Goal: Task Accomplishment & Management: Manage account settings

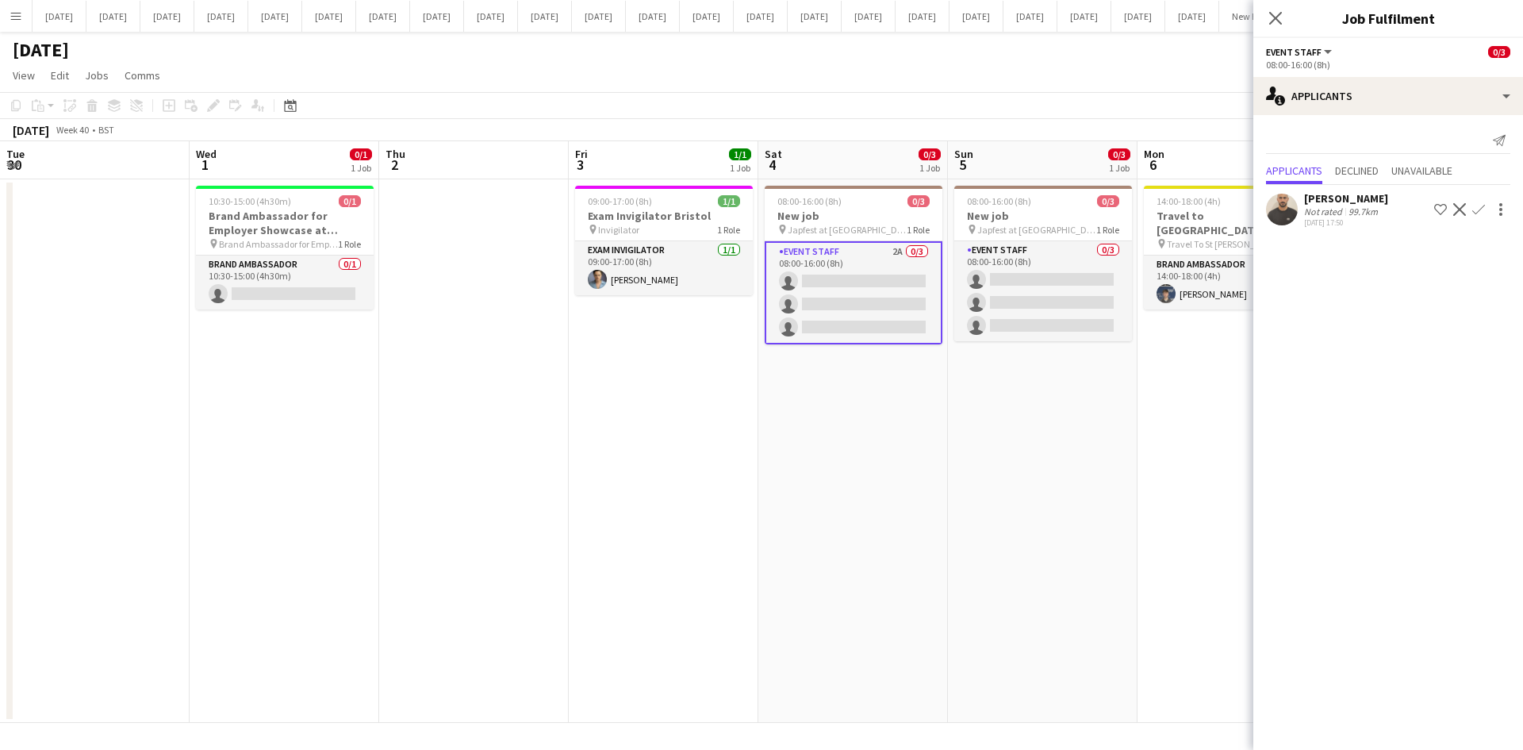
scroll to position [0, 389]
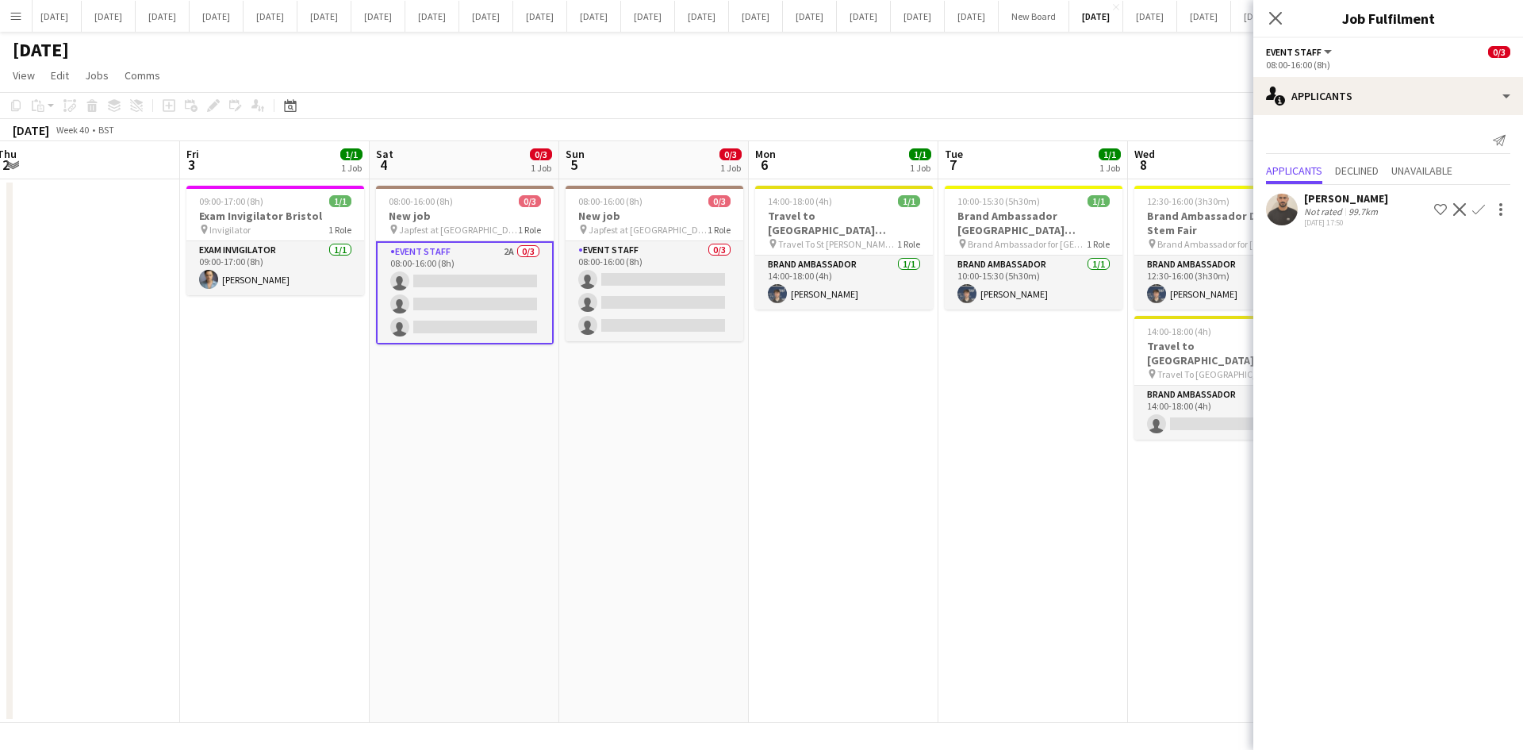
click at [556, 527] on app-date-cell "08:00-16:00 (8h) 0/3 New job pin Japfest at Goodwood 1 Role Event Staff 2A 0/3 …" at bounding box center [465, 450] width 190 height 543
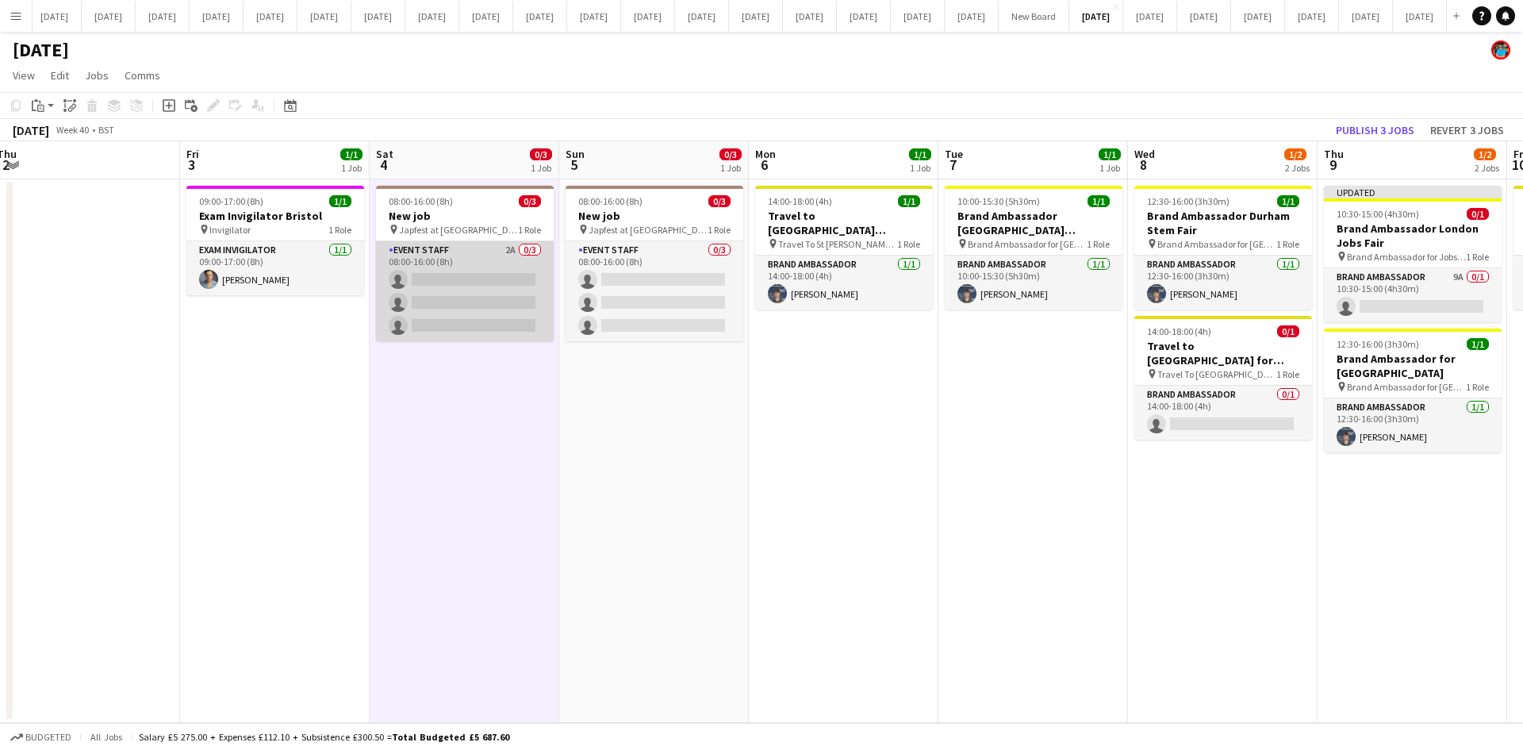
click at [462, 261] on app-card-role "Event Staff 2A 0/3 08:00-16:00 (8h) single-neutral-actions single-neutral-actio…" at bounding box center [465, 291] width 178 height 100
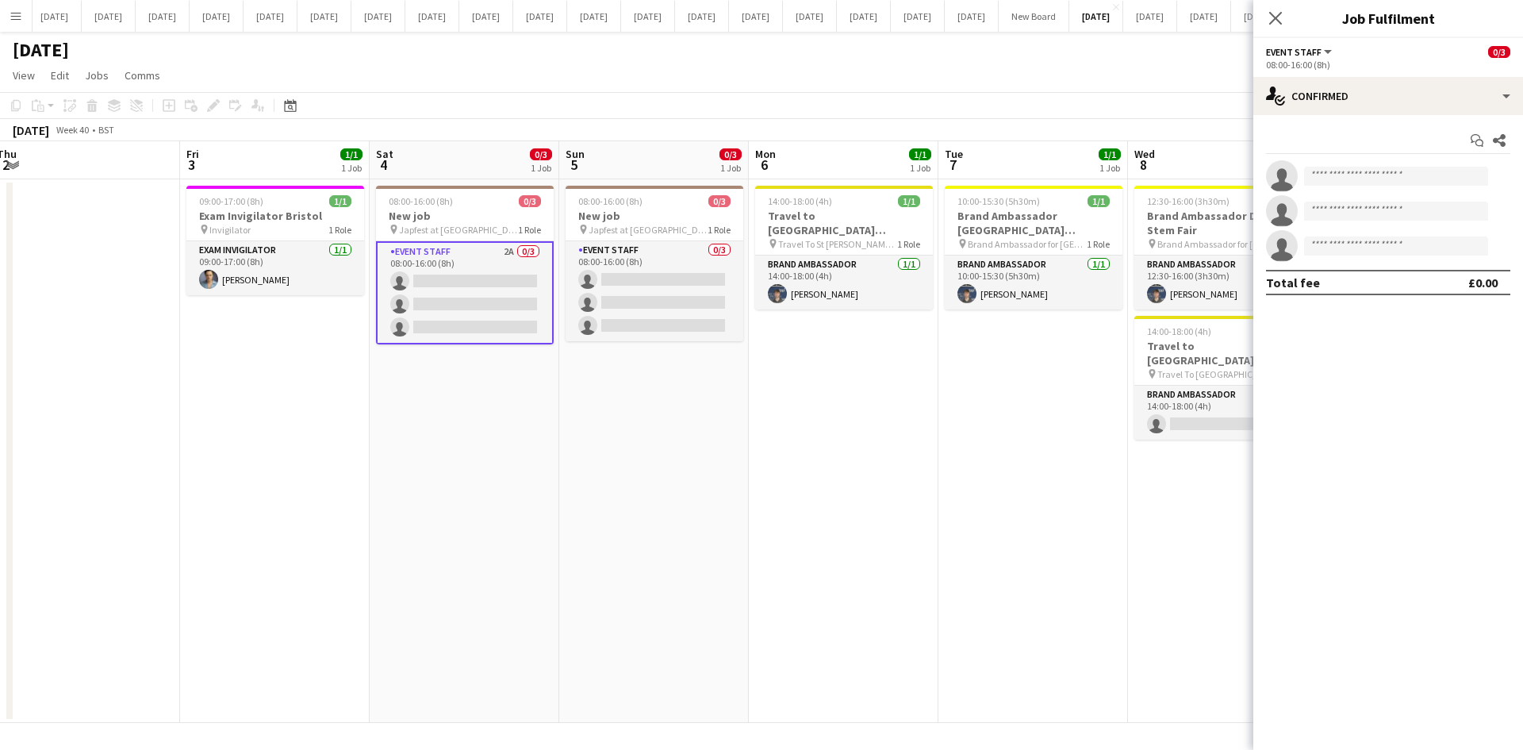
click at [469, 286] on app-card-role "Event Staff 2A 0/3 08:00-16:00 (8h) single-neutral-actions single-neutral-actio…" at bounding box center [465, 292] width 178 height 103
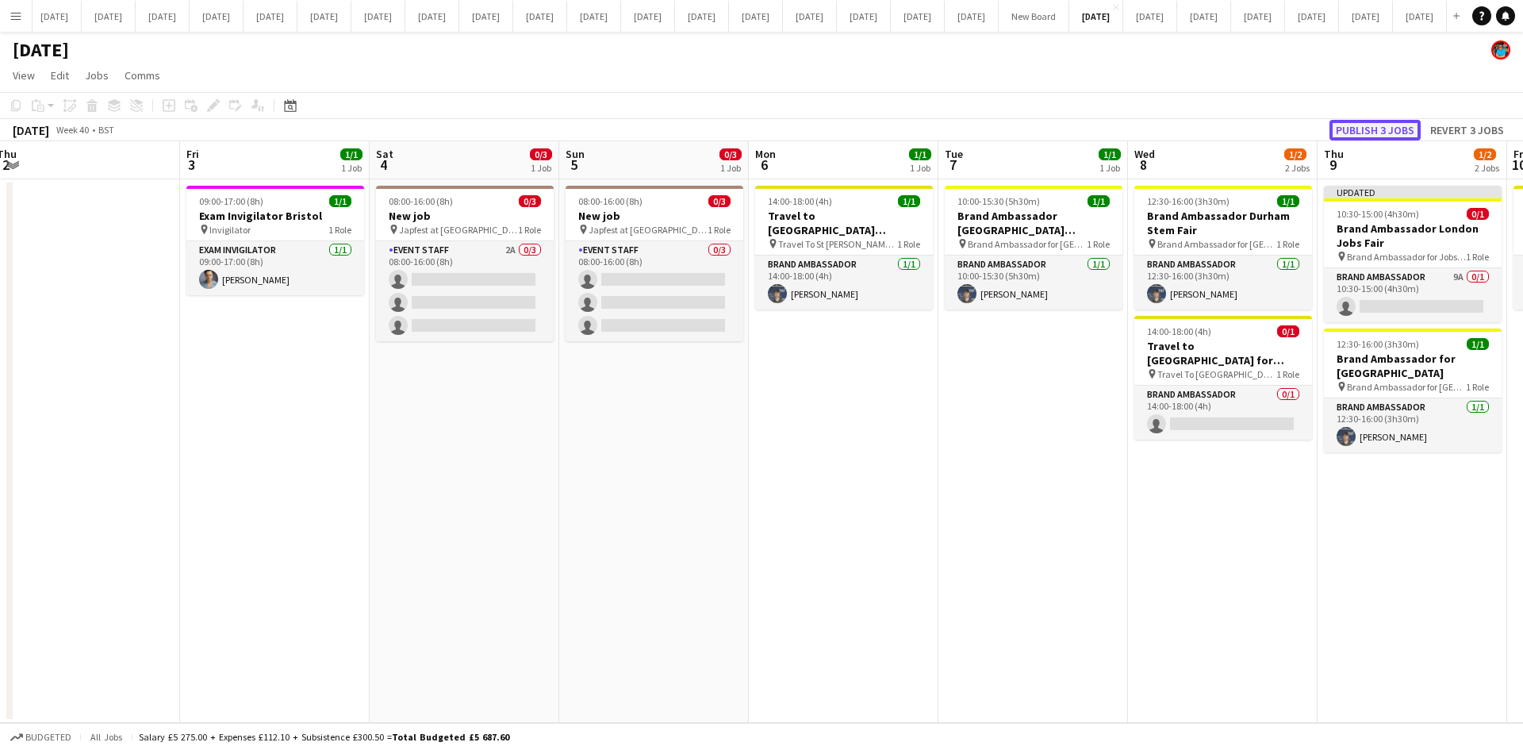
click at [1375, 127] on button "Publish 3 jobs" at bounding box center [1374, 130] width 91 height 21
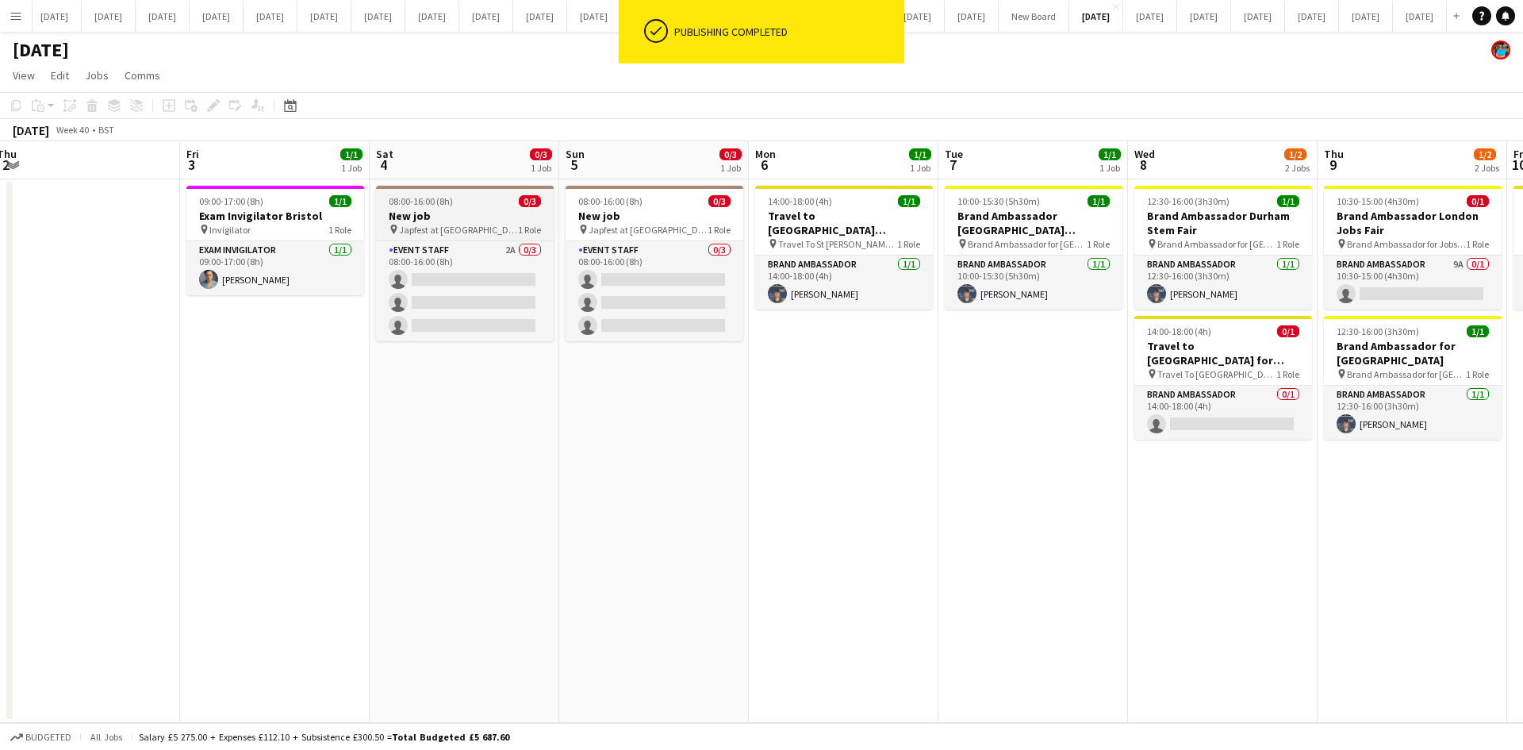
click at [481, 225] on span "Japfest at [GEOGRAPHIC_DATA]" at bounding box center [458, 230] width 119 height 12
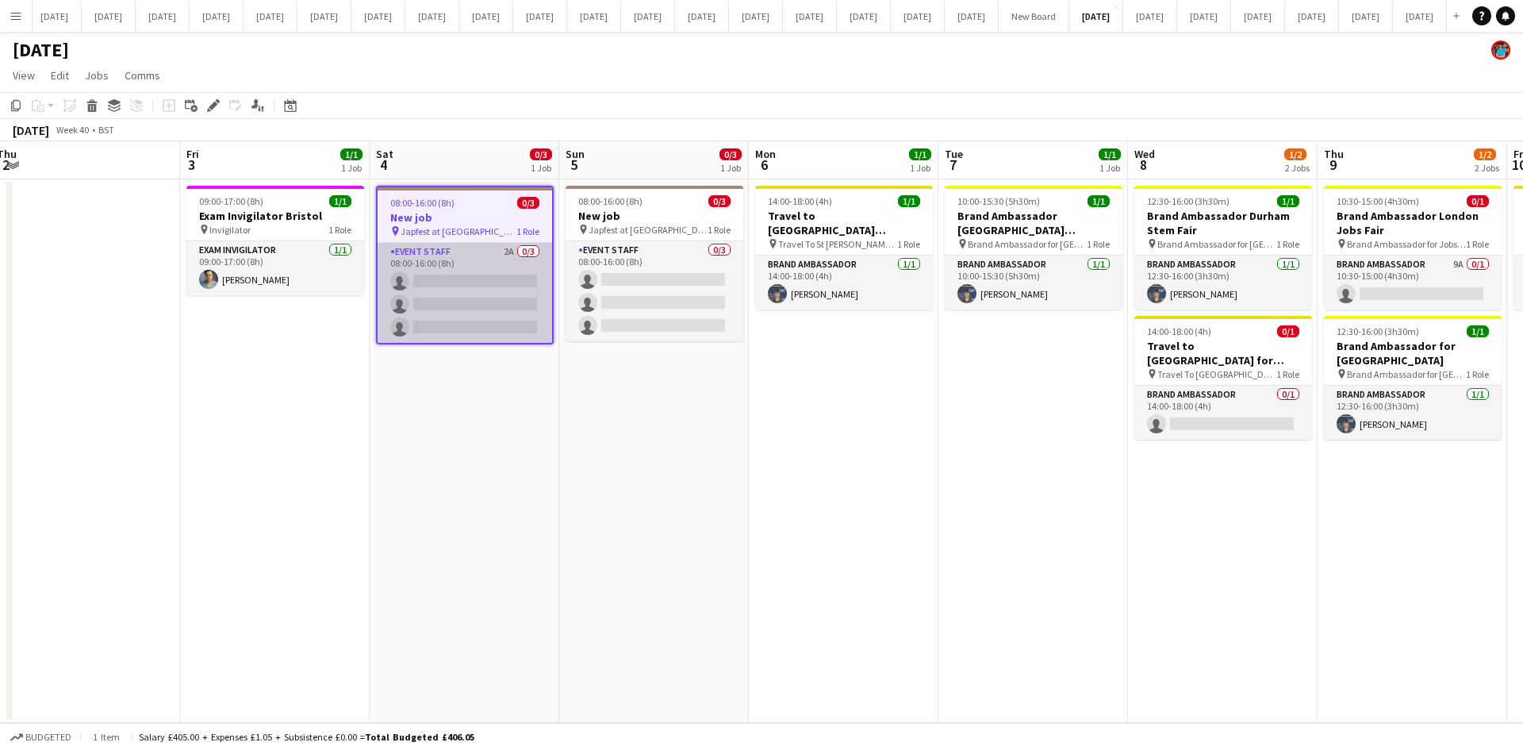
click at [478, 254] on app-card-role "Event Staff 2A 0/3 08:00-16:00 (8h) single-neutral-actions single-neutral-actio…" at bounding box center [465, 293] width 175 height 100
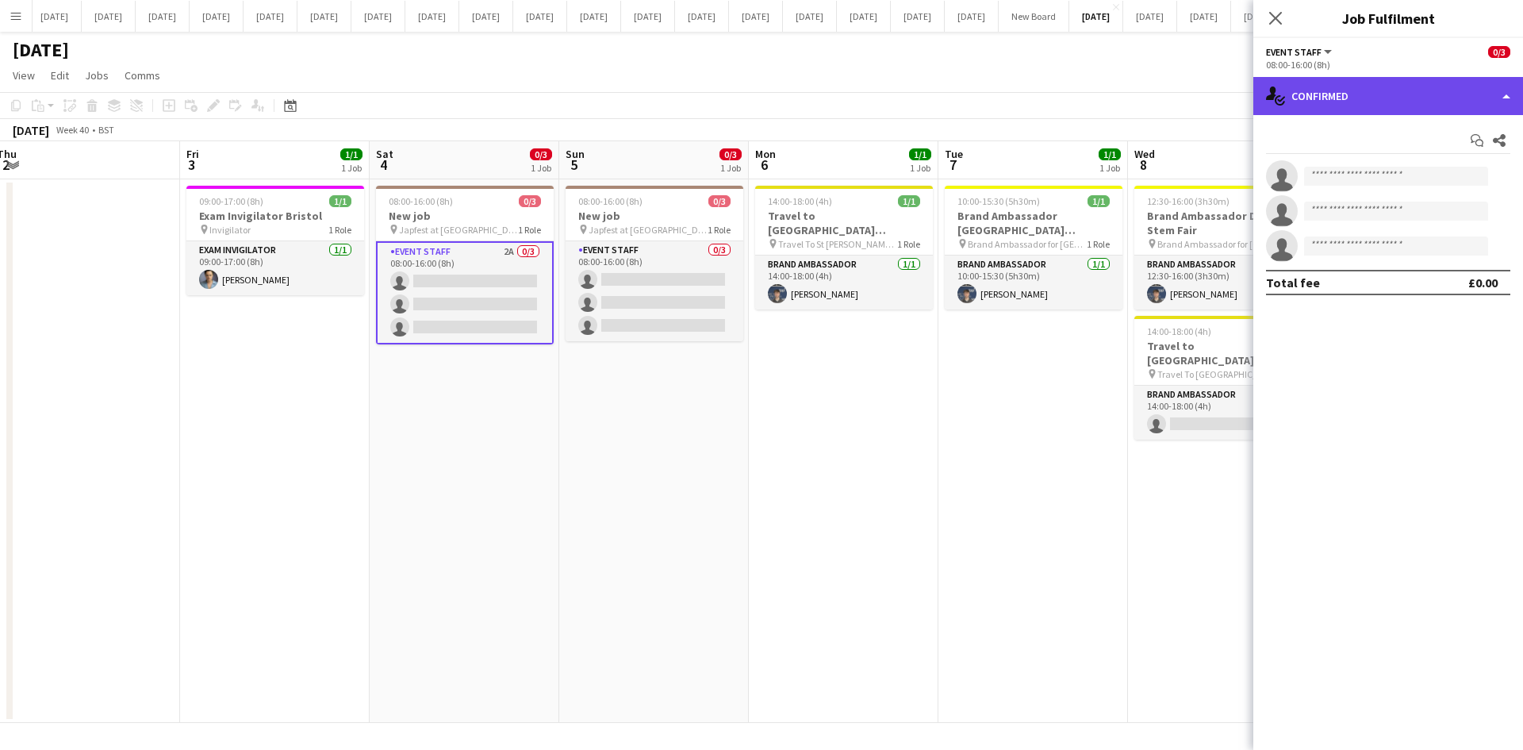
click at [1499, 97] on div "single-neutral-actions-check-2 Confirmed" at bounding box center [1388, 96] width 270 height 38
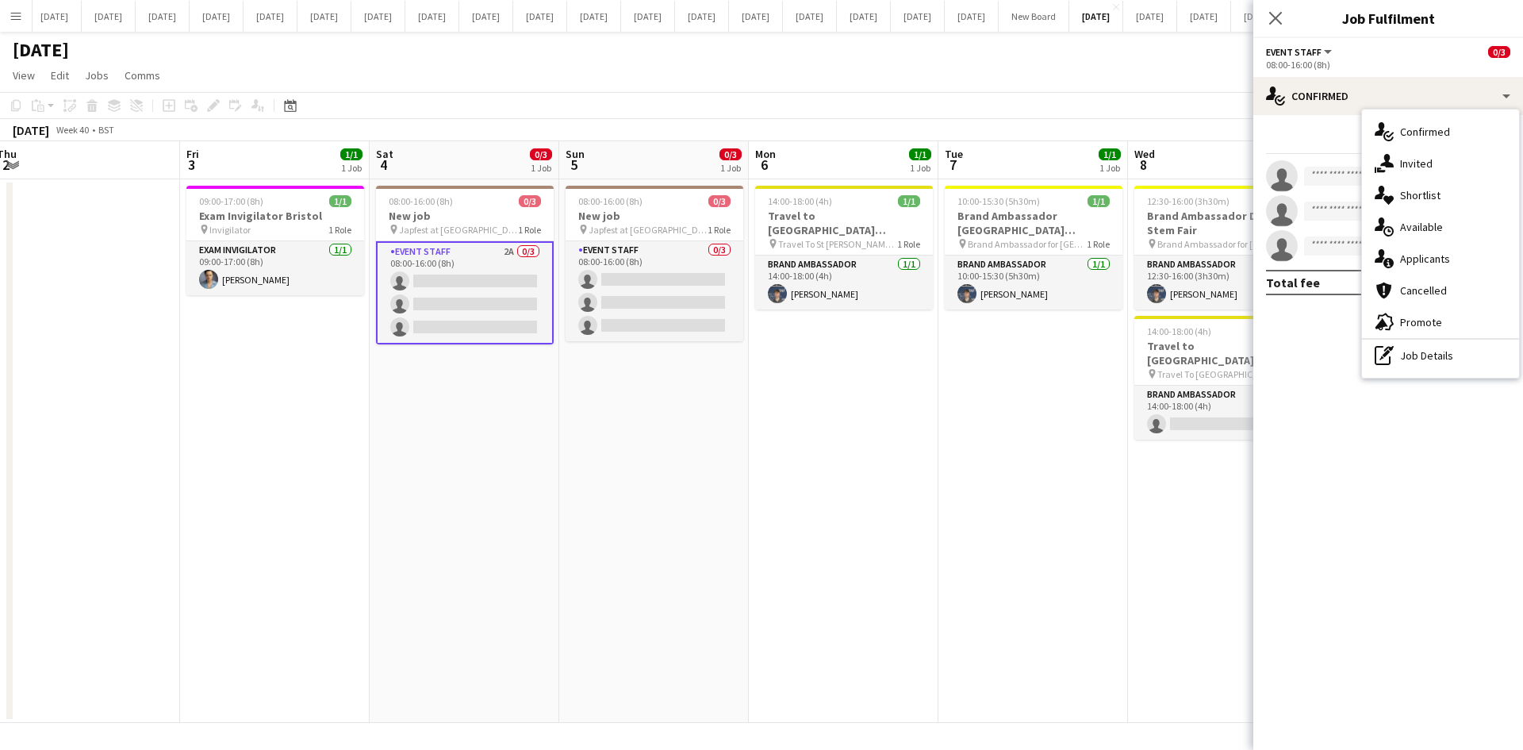
click at [1436, 257] on span "Applicants" at bounding box center [1425, 258] width 50 height 14
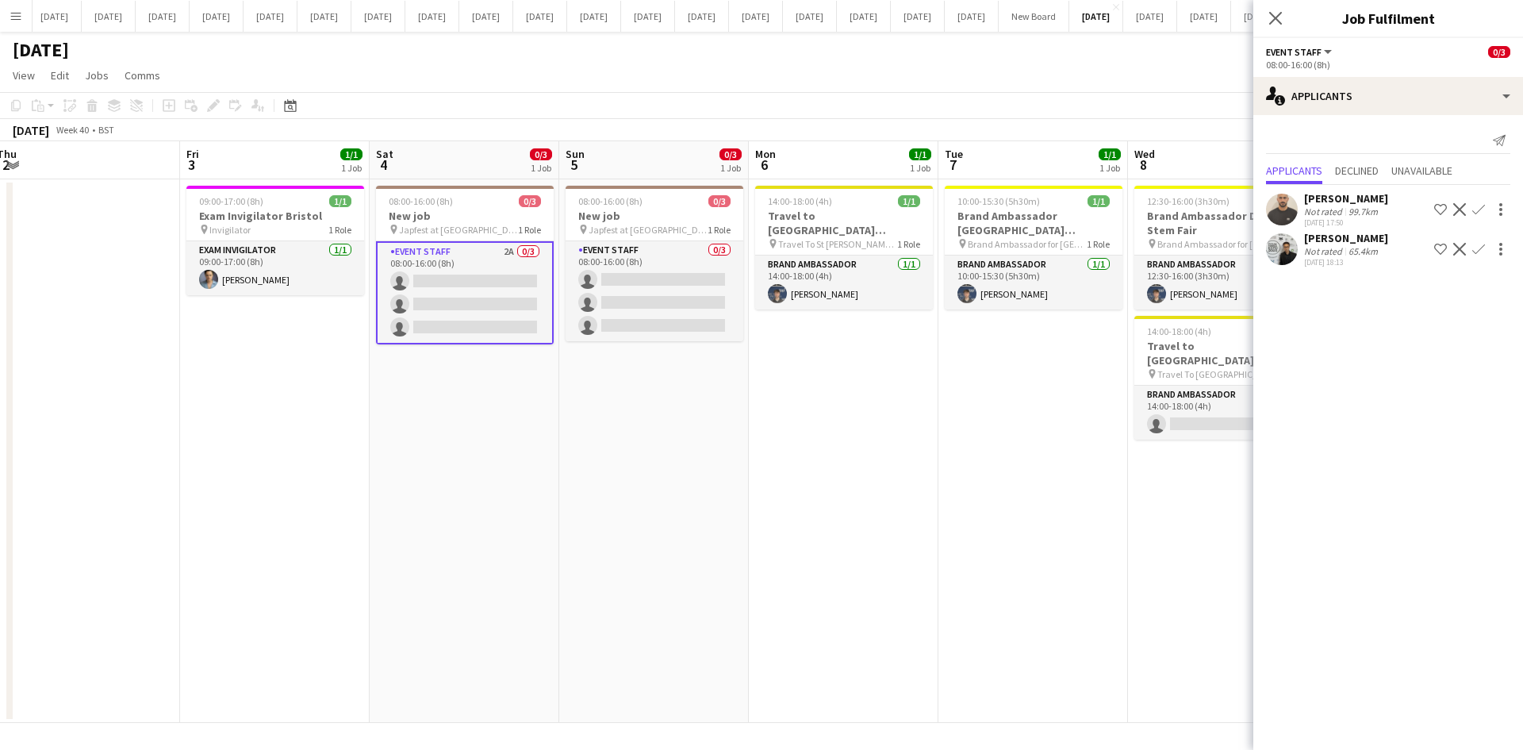
click at [1325, 234] on div "[PERSON_NAME]" at bounding box center [1346, 238] width 84 height 14
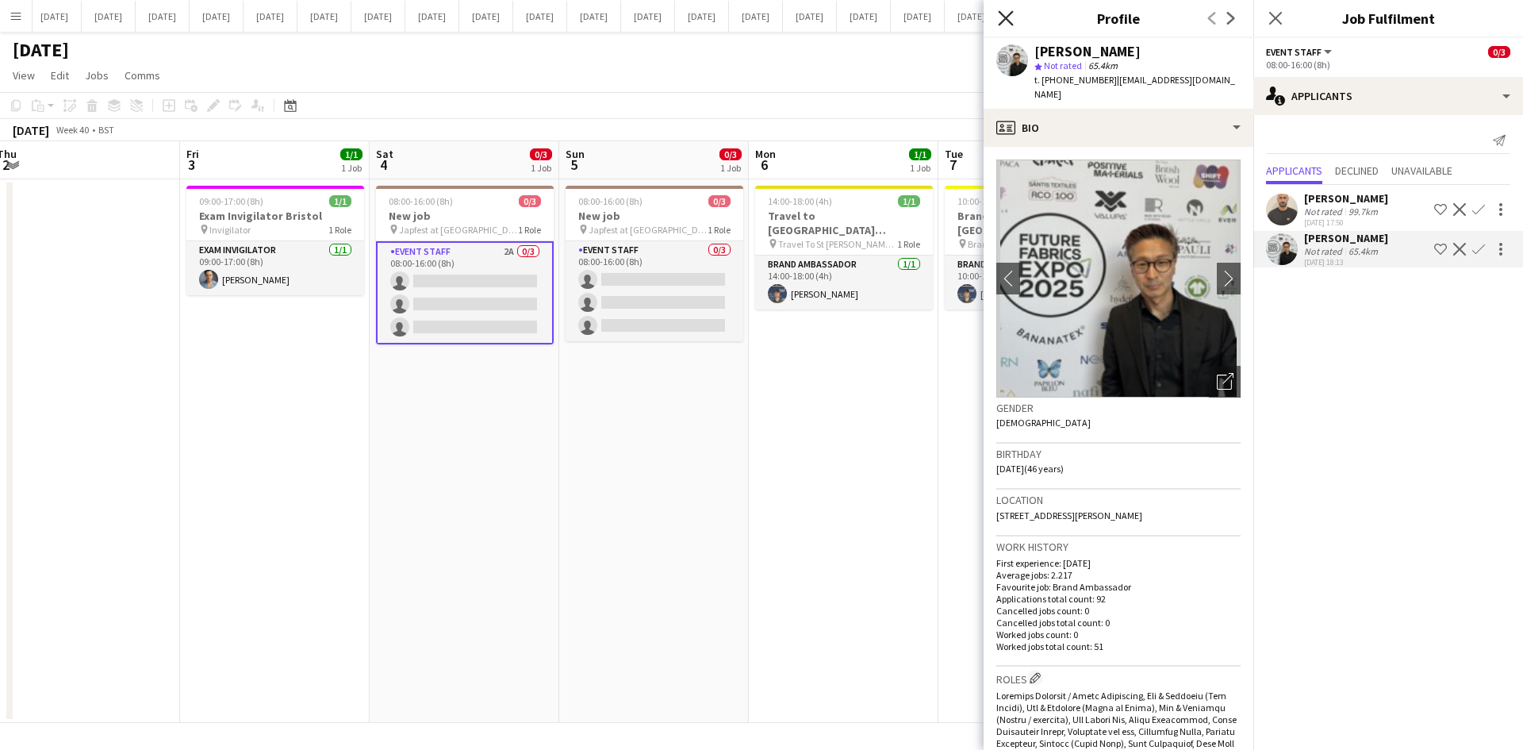
click at [1006, 18] on icon at bounding box center [1005, 17] width 15 height 15
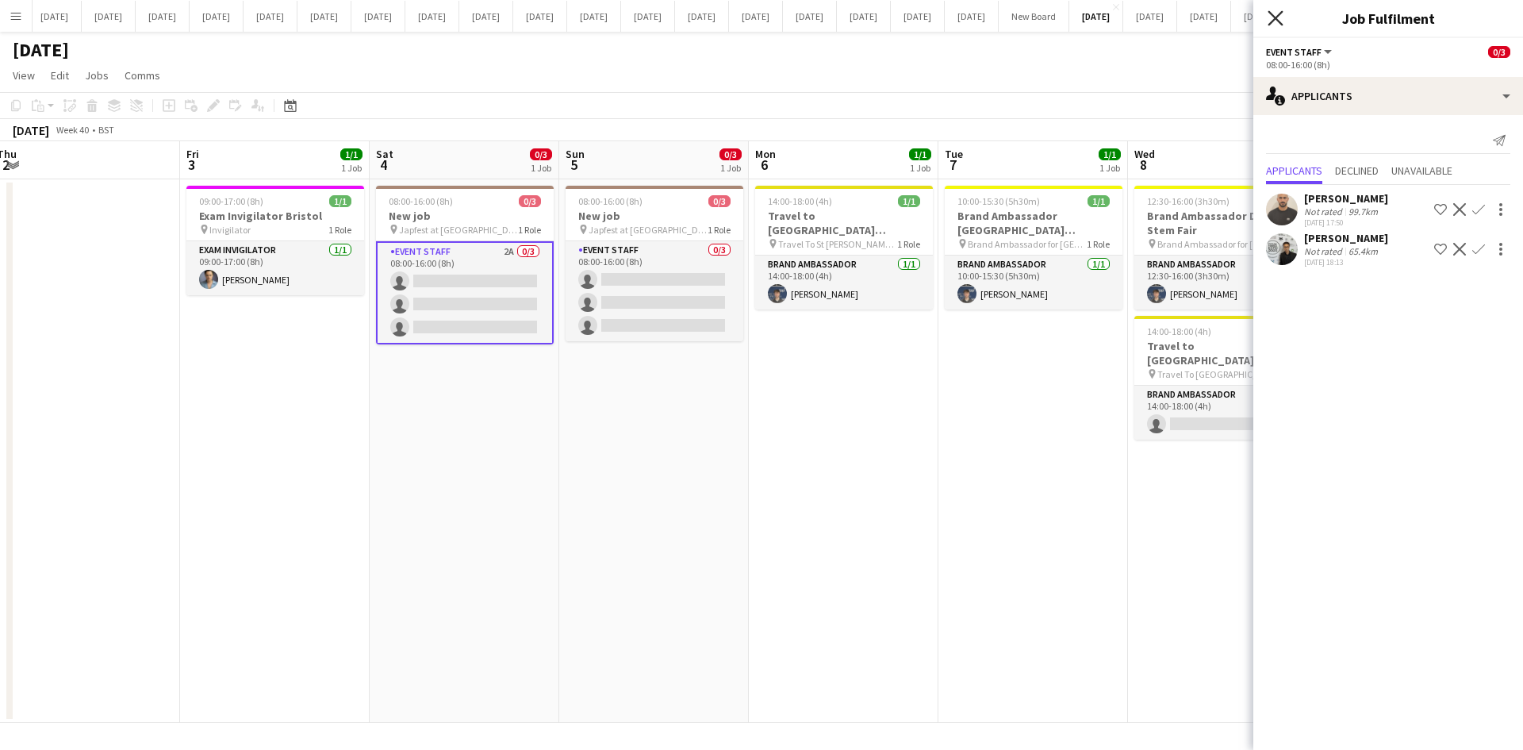
click at [1280, 20] on icon "Close pop-in" at bounding box center [1275, 17] width 15 height 15
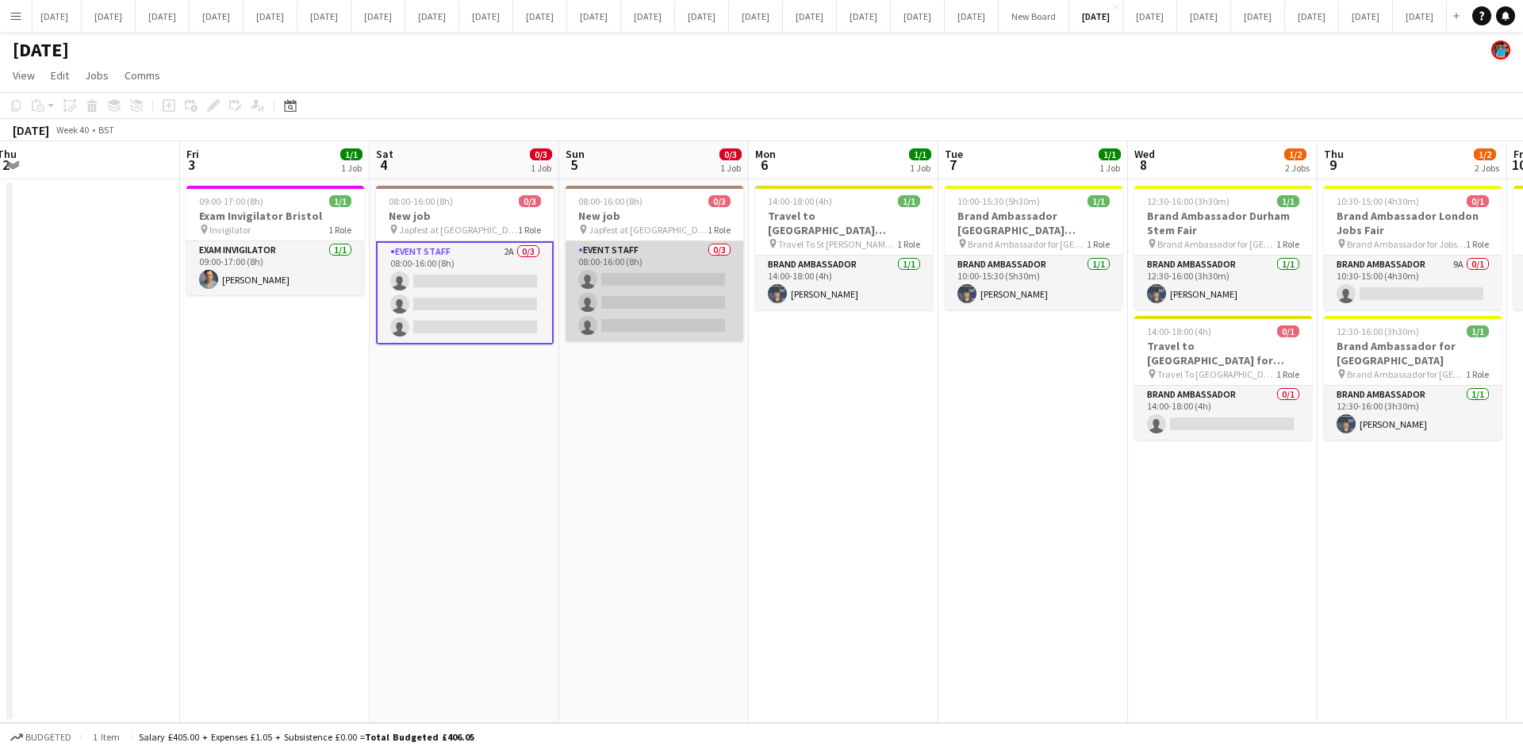
click at [654, 267] on app-card-role "Event Staff 0/3 08:00-16:00 (8h) single-neutral-actions single-neutral-actions …" at bounding box center [655, 291] width 178 height 100
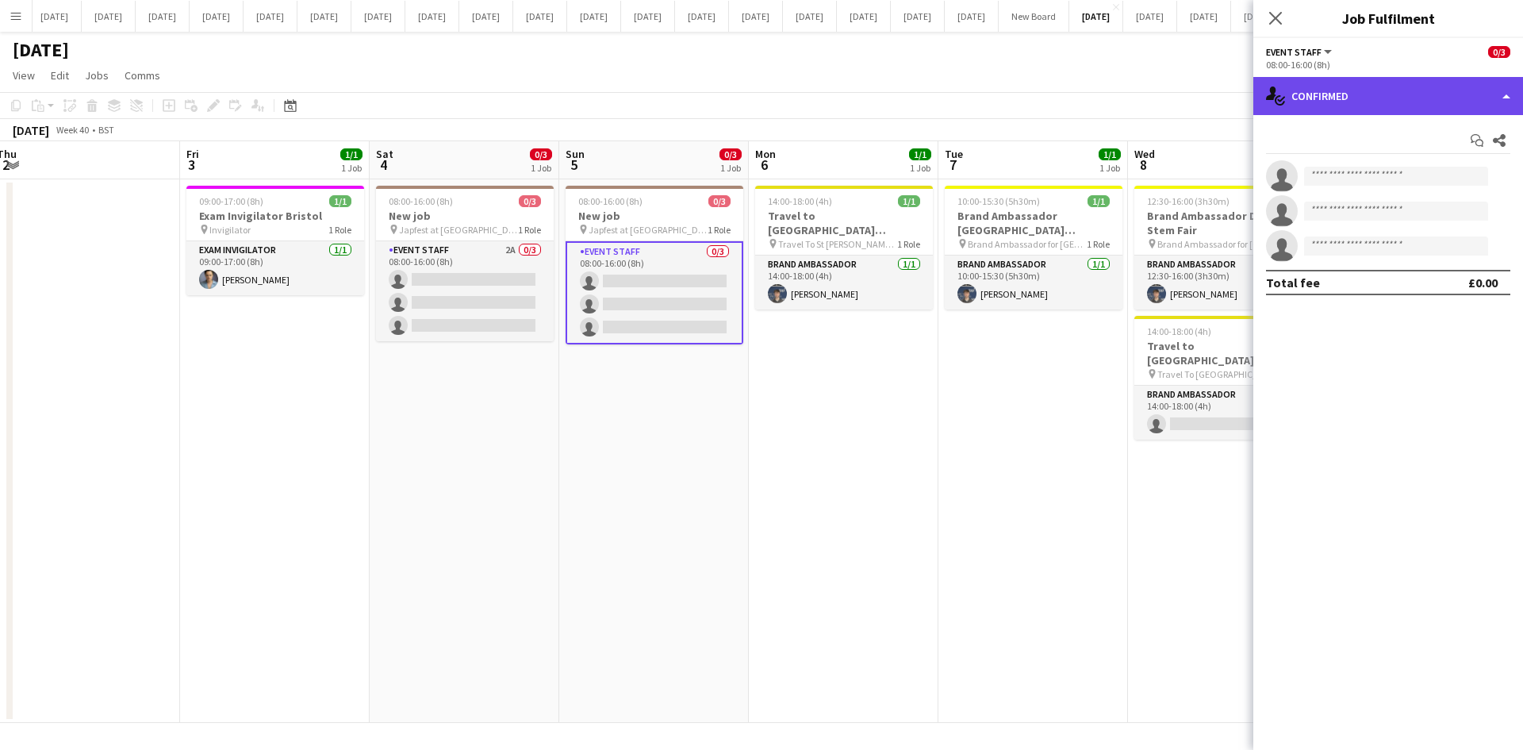
click at [1502, 93] on div "single-neutral-actions-check-2 Confirmed" at bounding box center [1388, 96] width 270 height 38
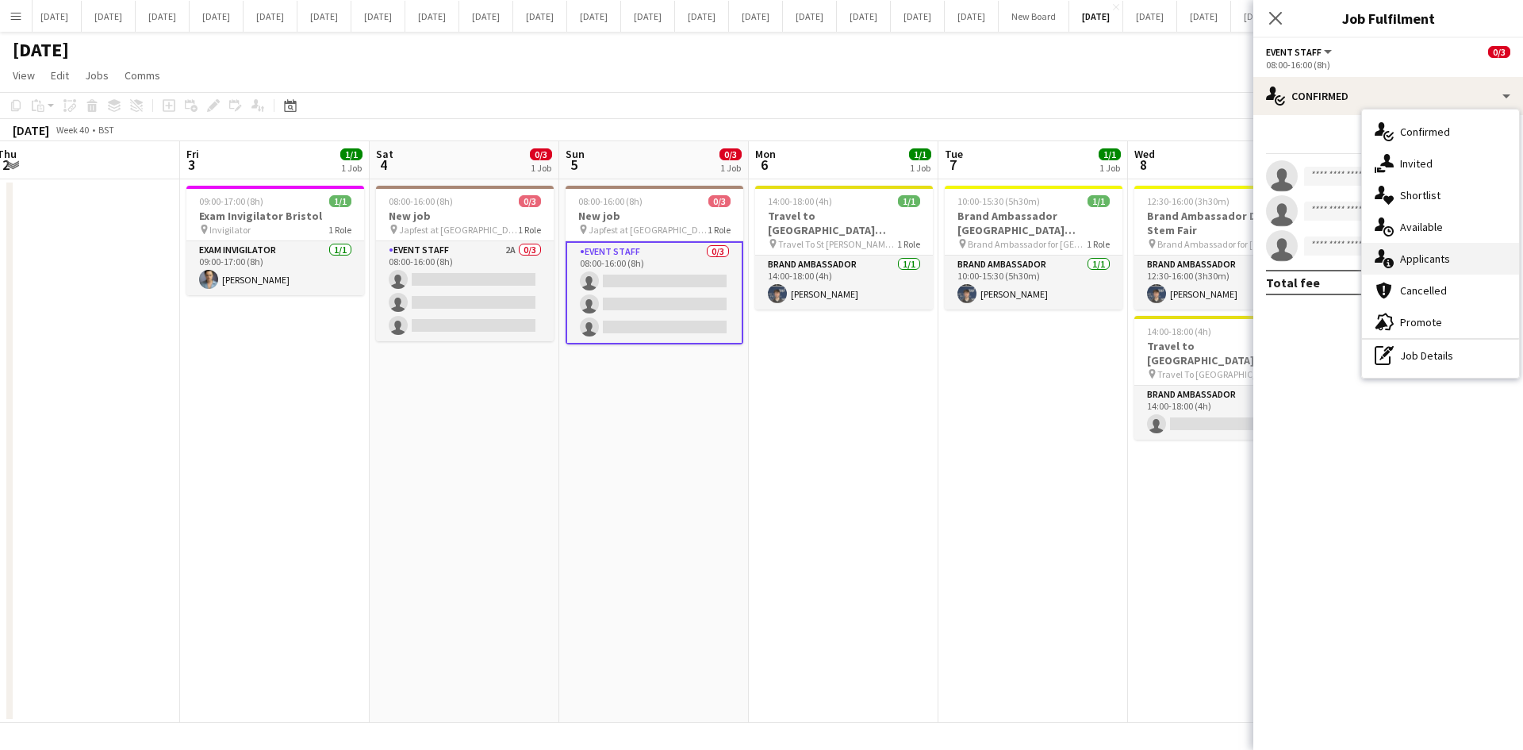
click at [1444, 269] on div "single-neutral-actions-information Applicants" at bounding box center [1440, 259] width 157 height 32
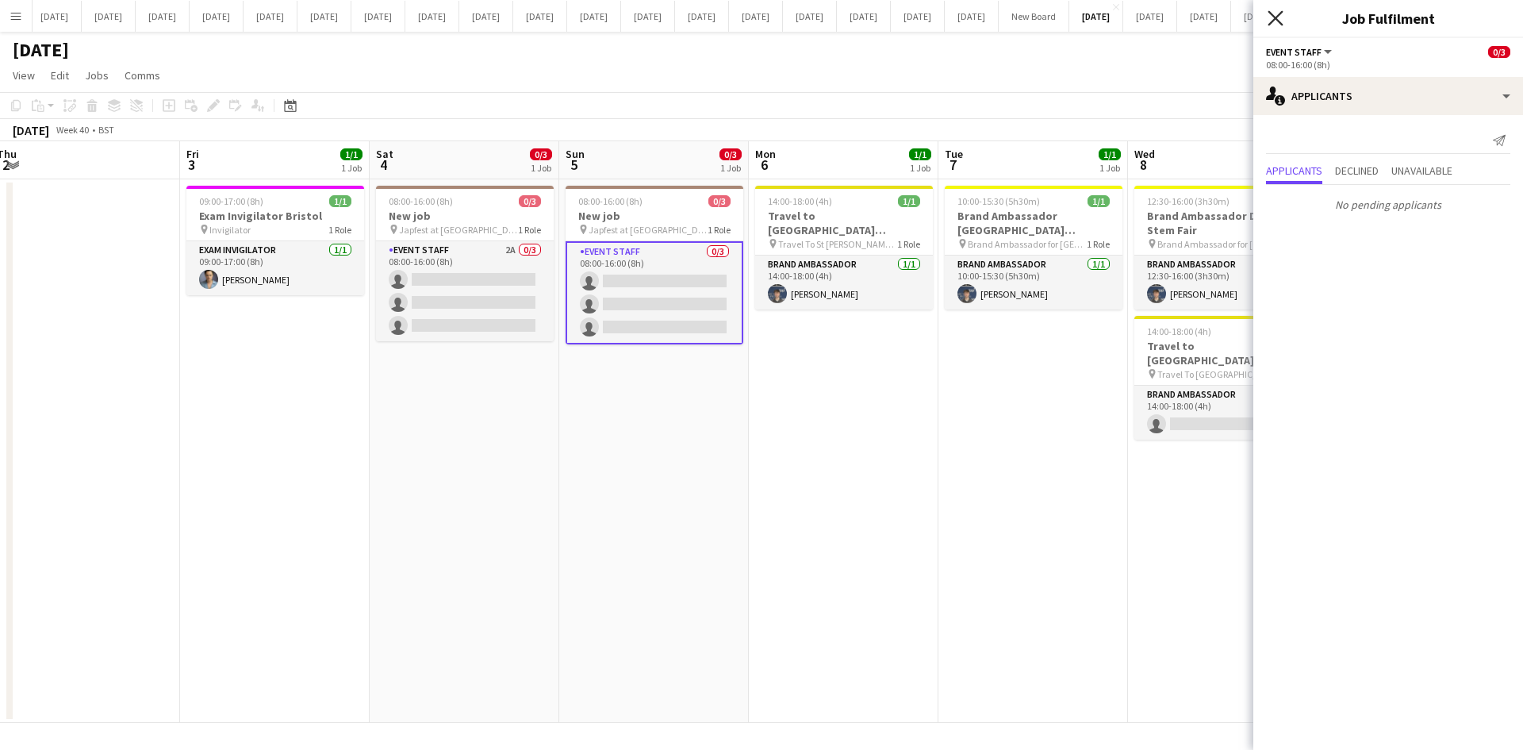
click at [1271, 16] on icon "Close pop-in" at bounding box center [1275, 17] width 15 height 15
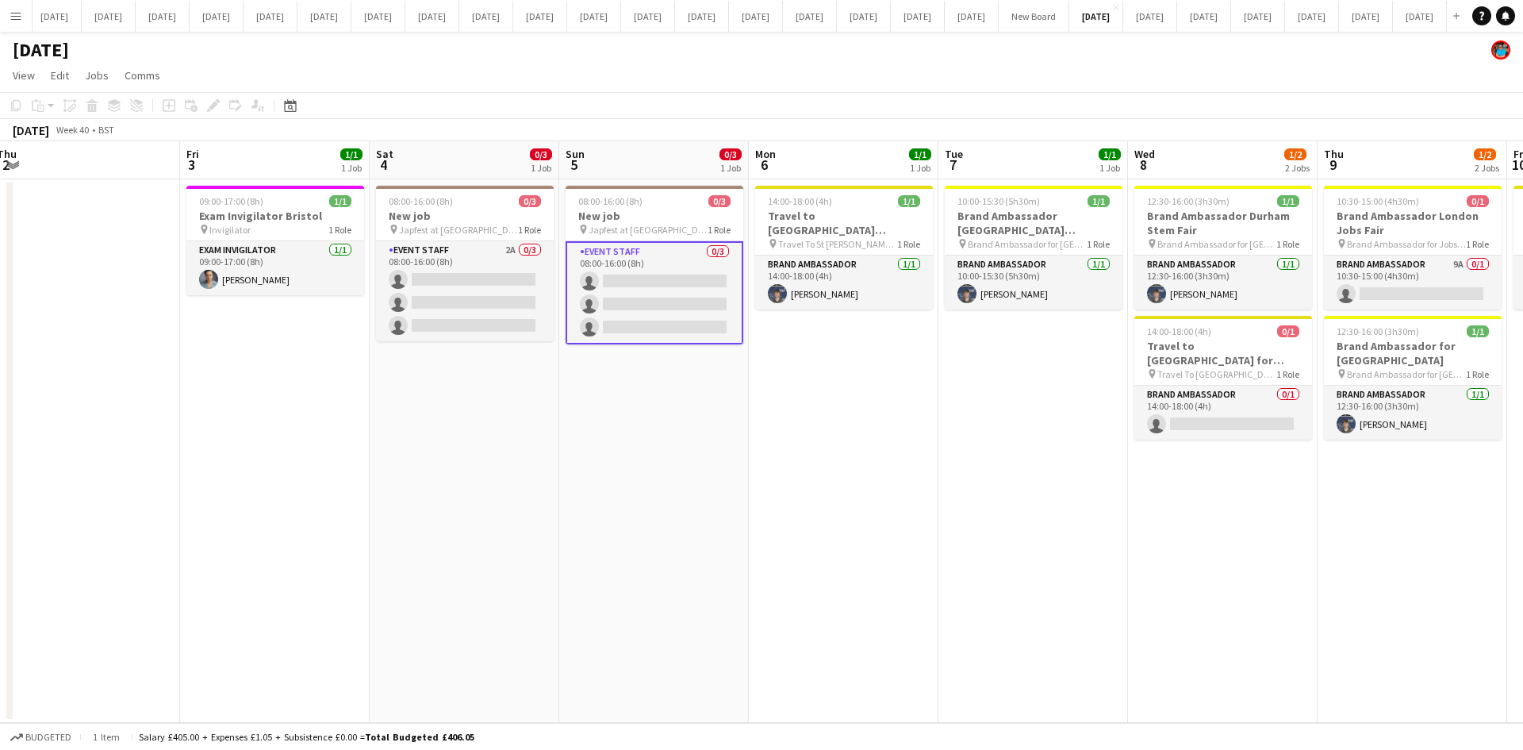
click at [581, 456] on app-date-cell "08:00-16:00 (8h) 0/3 New job pin Japfest at Goodwood 1 Role Event Staff 0/3 08:…" at bounding box center [654, 450] width 190 height 543
